Goal: Information Seeking & Learning: Understand process/instructions

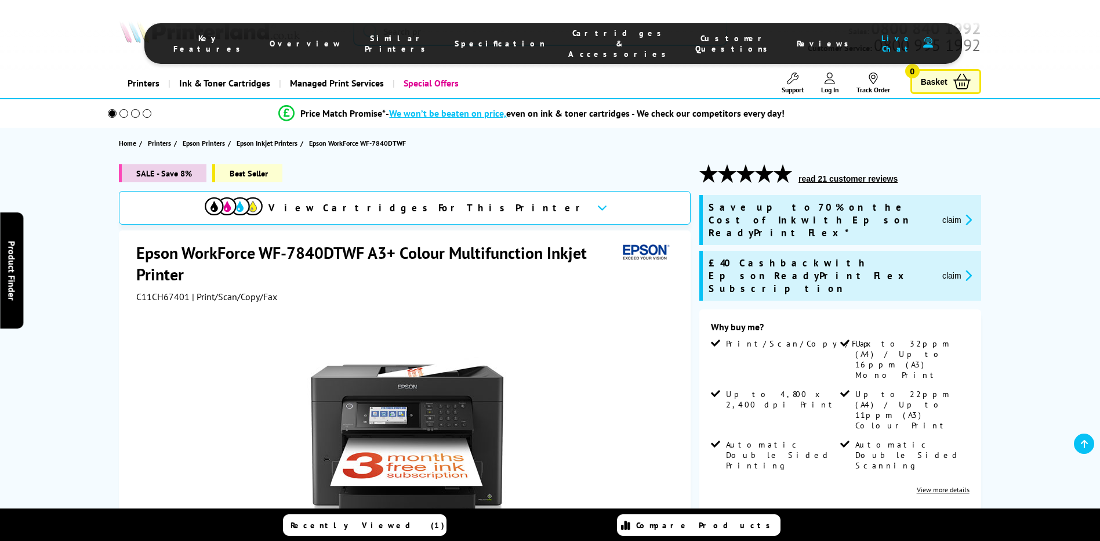
select select "2000"
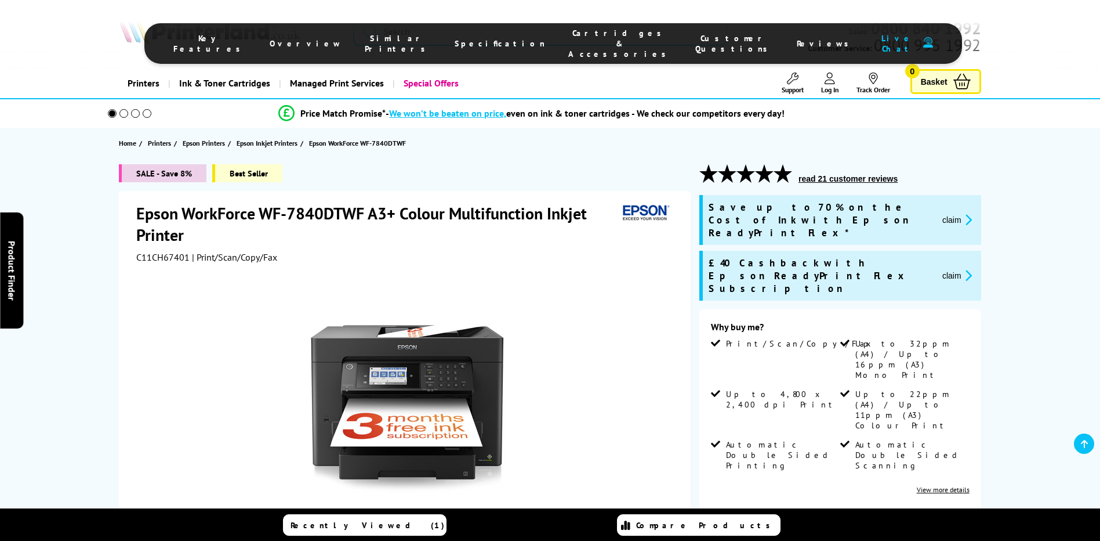
select select "2000"
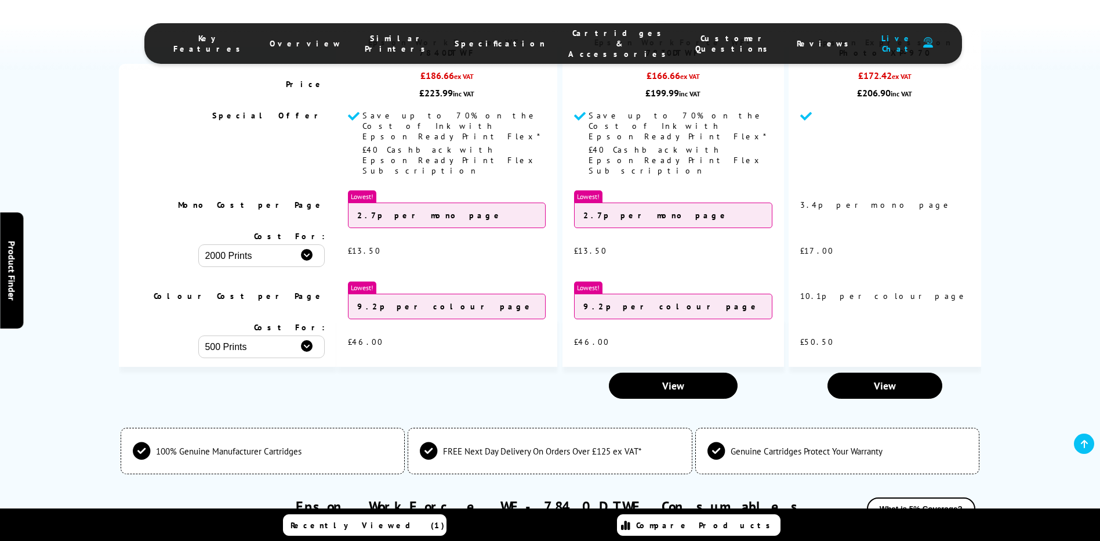
scroll to position [3570, 0]
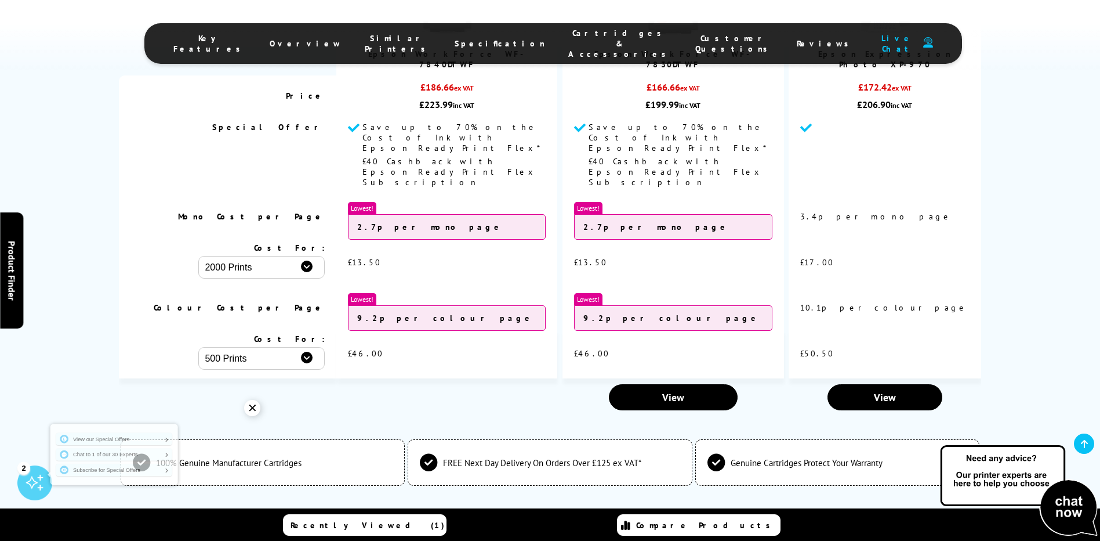
click at [999, 60] on div "See how much you can save… Compare against similar printers Currently Viewing" at bounding box center [550, 150] width 928 height 532
